Goal: Task Accomplishment & Management: Use online tool/utility

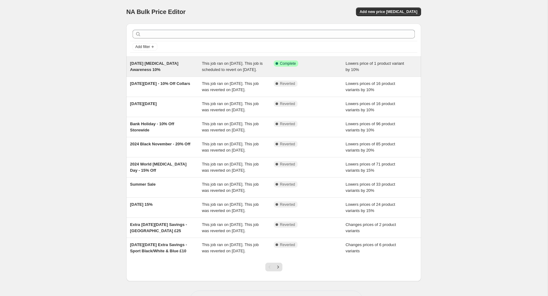
click at [198, 70] on div "October 2025 Breast Cancer Awareness 10%" at bounding box center [166, 67] width 72 height 12
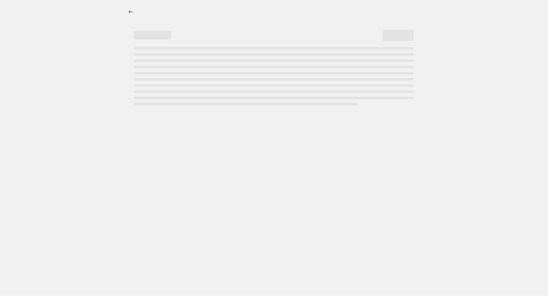
select select "percentage"
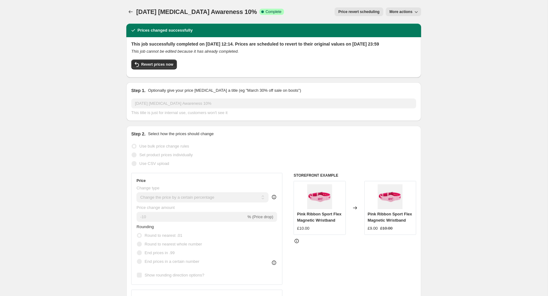
click at [404, 11] on span "More actions" at bounding box center [401, 11] width 23 height 5
click at [400, 27] on span "Copy to new job" at bounding box center [406, 24] width 34 height 6
select select "percentage"
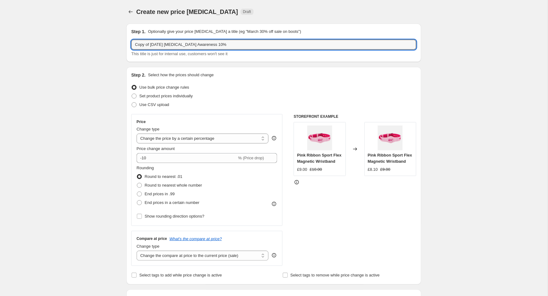
drag, startPoint x: 151, startPoint y: 46, endPoint x: 122, endPoint y: 44, distance: 28.9
click at [122, 44] on div "Step 1. Optionally give your price change job a title (eg "March 30% off sale o…" at bounding box center [271, 253] width 300 height 469
drag, startPoint x: 164, startPoint y: 46, endPoint x: 212, endPoint y: 45, distance: 48.4
click at [212, 45] on input "October 2025 Breast Cancer Awareness 10%" at bounding box center [273, 45] width 285 height 10
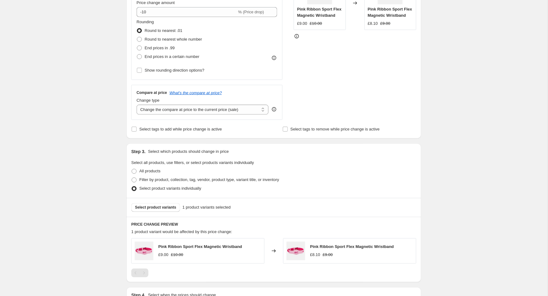
scroll to position [149, 0]
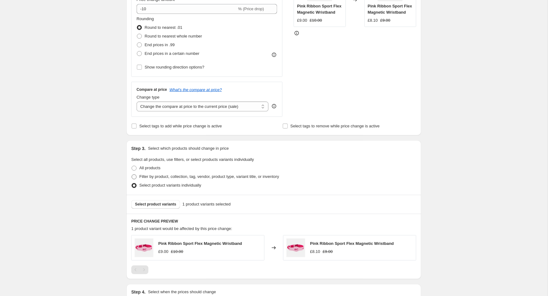
type input "October 2025 Restocked Sports 10%"
click at [134, 176] on span at bounding box center [134, 177] width 5 height 5
click at [132, 175] on input "Filter by product, collection, tag, vendor, product type, variant title, or inv…" at bounding box center [132, 175] width 0 height 0
radio input "true"
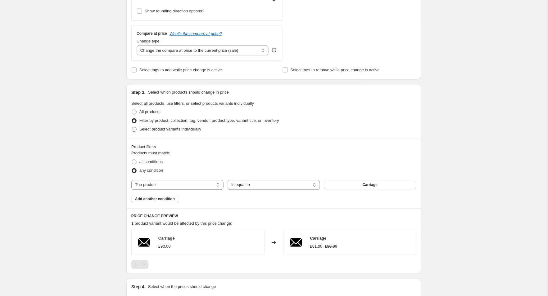
scroll to position [210, 0]
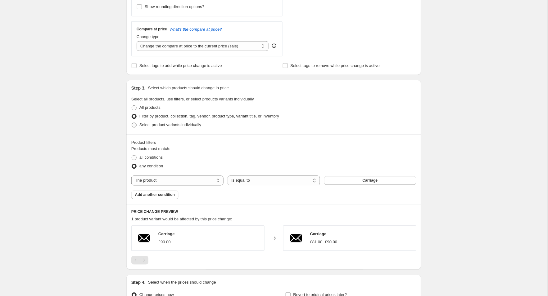
click at [133, 126] on span at bounding box center [134, 125] width 5 height 5
click at [132, 123] on input "Select product variants individually" at bounding box center [132, 123] width 0 height 0
radio input "true"
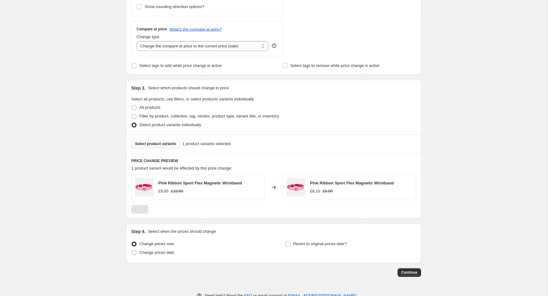
click at [164, 146] on span "Select product variants" at bounding box center [155, 144] width 41 height 5
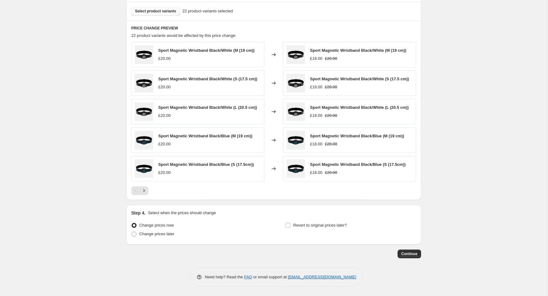
scroll to position [349, 0]
click at [288, 226] on input "Revert to original prices later?" at bounding box center [288, 225] width 5 height 5
checkbox input "true"
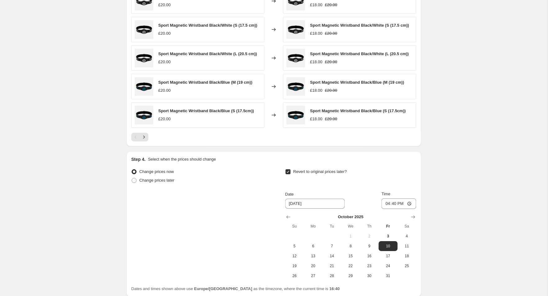
scroll to position [423, 0]
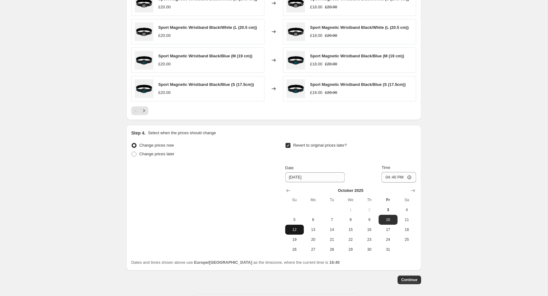
click at [301, 233] on button "12" at bounding box center [294, 230] width 19 height 10
type input "10/12/2025"
click at [404, 183] on input "16:40" at bounding box center [399, 177] width 35 height 11
click at [411, 183] on input "23:40" at bounding box center [399, 177] width 35 height 11
type input "23:59"
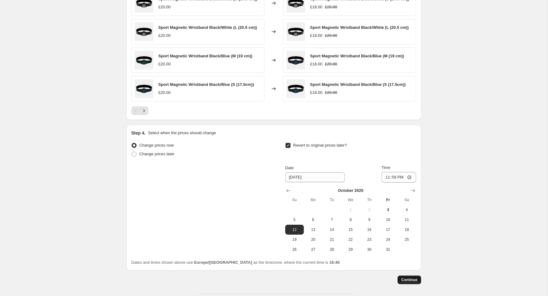
click at [408, 285] on button "Continue" at bounding box center [410, 280] width 24 height 9
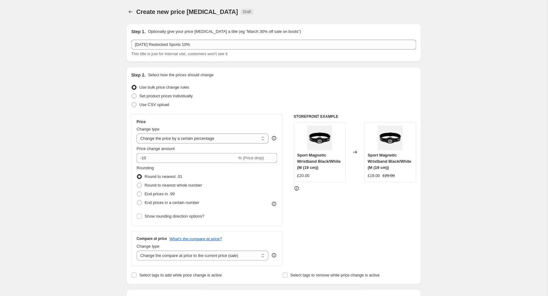
scroll to position [423, 0]
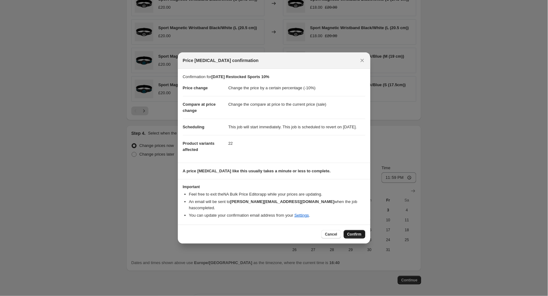
click at [356, 235] on span "Confirm" at bounding box center [354, 234] width 14 height 5
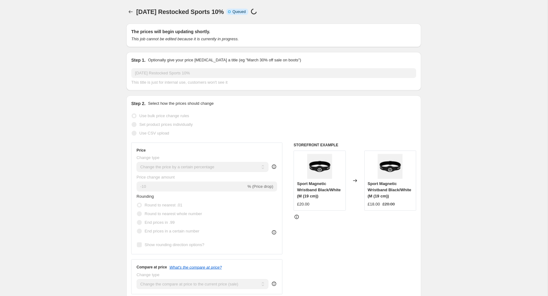
scroll to position [423, 0]
